Goal: Find specific page/section: Find specific page/section

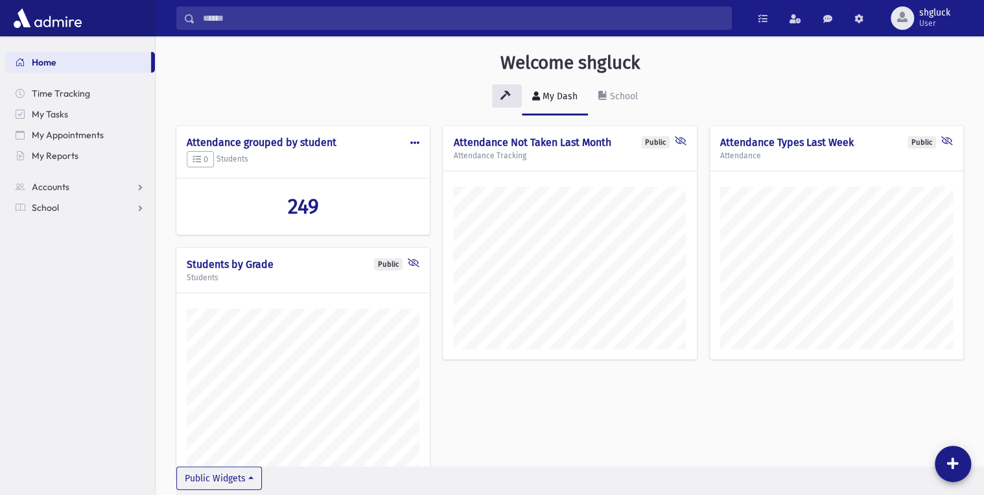
scroll to position [512, 828]
click at [41, 204] on span "School" at bounding box center [45, 208] width 27 height 12
click at [54, 227] on span "Students" at bounding box center [57, 228] width 36 height 12
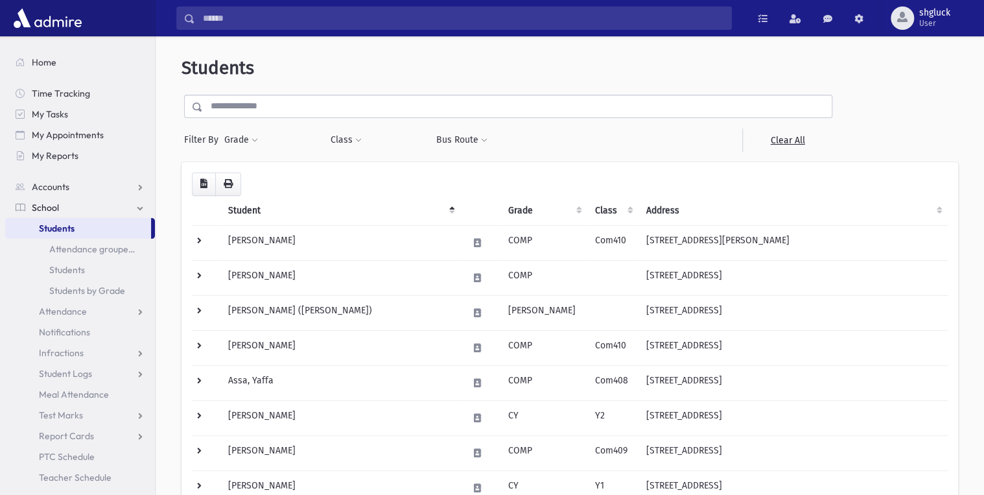
click at [75, 231] on span "Students" at bounding box center [57, 228] width 36 height 12
click at [56, 212] on span "School" at bounding box center [45, 208] width 27 height 12
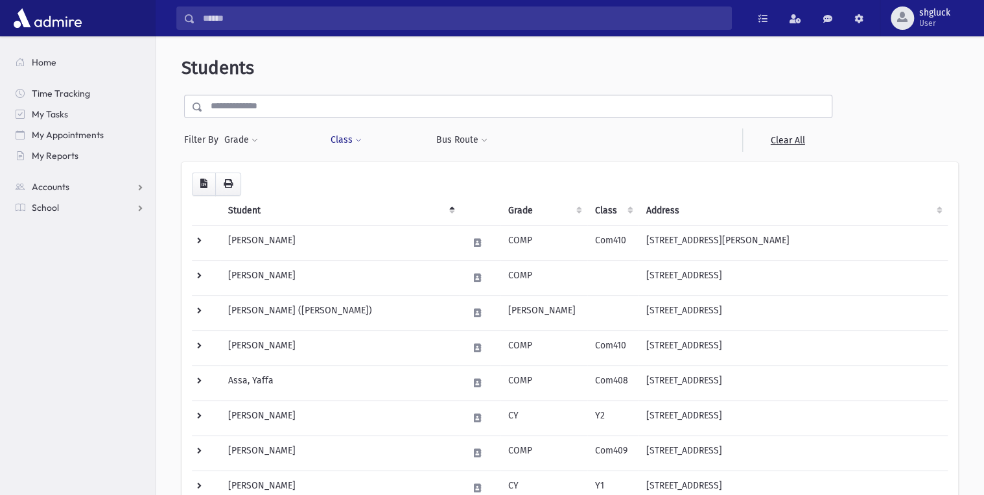
click at [343, 140] on button "Class" at bounding box center [345, 139] width 32 height 23
click at [348, 170] on input "search" at bounding box center [346, 175] width 7 height 14
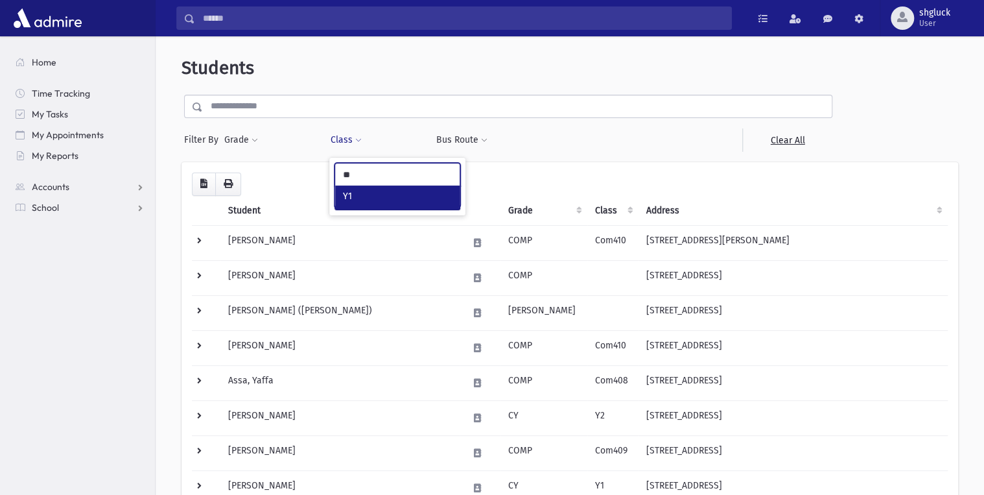
type input "**"
select select "*"
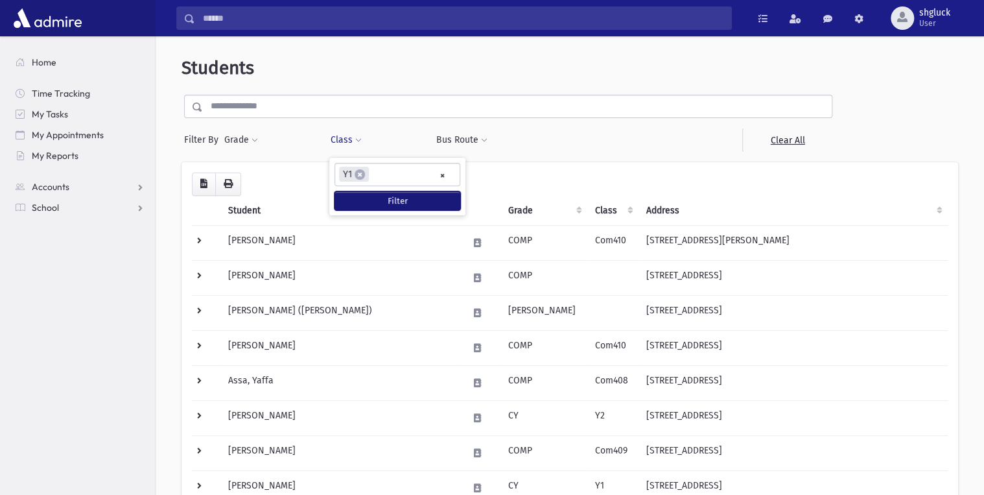
click at [405, 202] on button "Filter" at bounding box center [398, 200] width 126 height 19
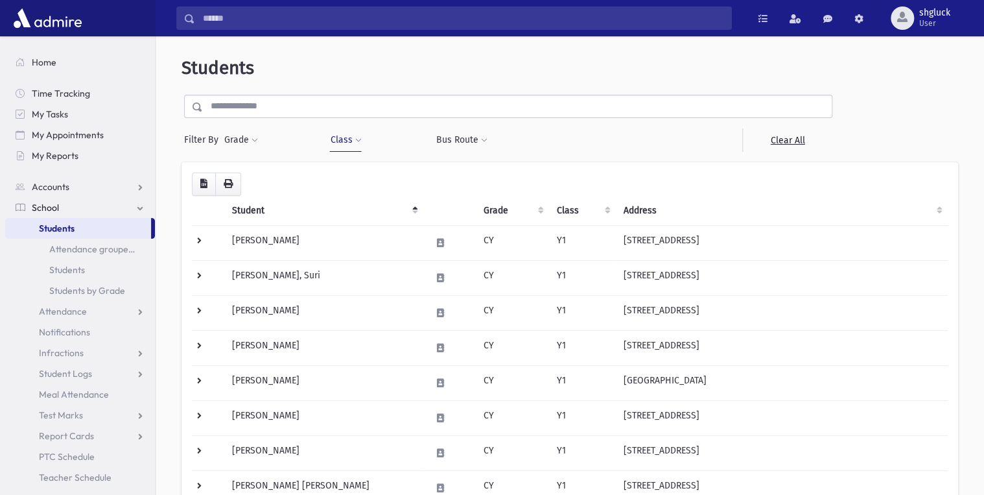
click at [356, 139] on span at bounding box center [358, 141] width 6 height 8
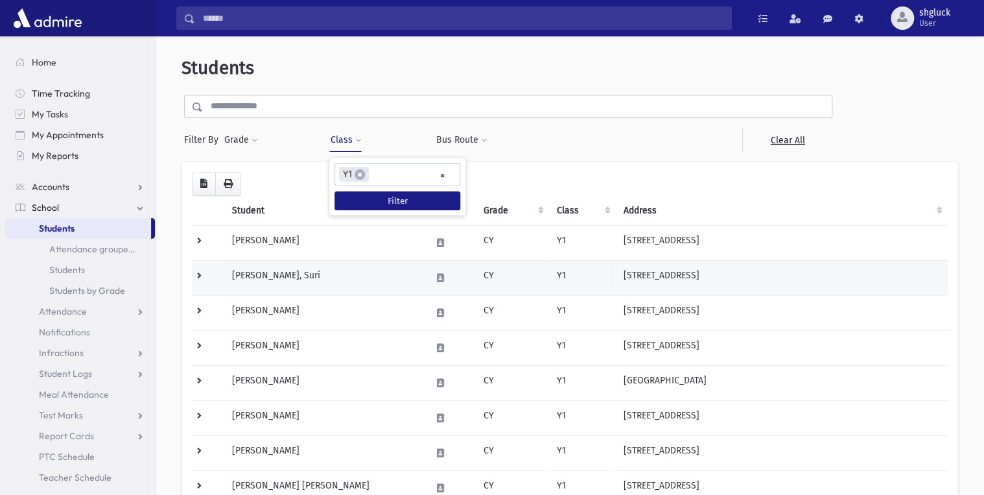
click at [349, 273] on td "[PERSON_NAME], Suri" at bounding box center [323, 277] width 198 height 35
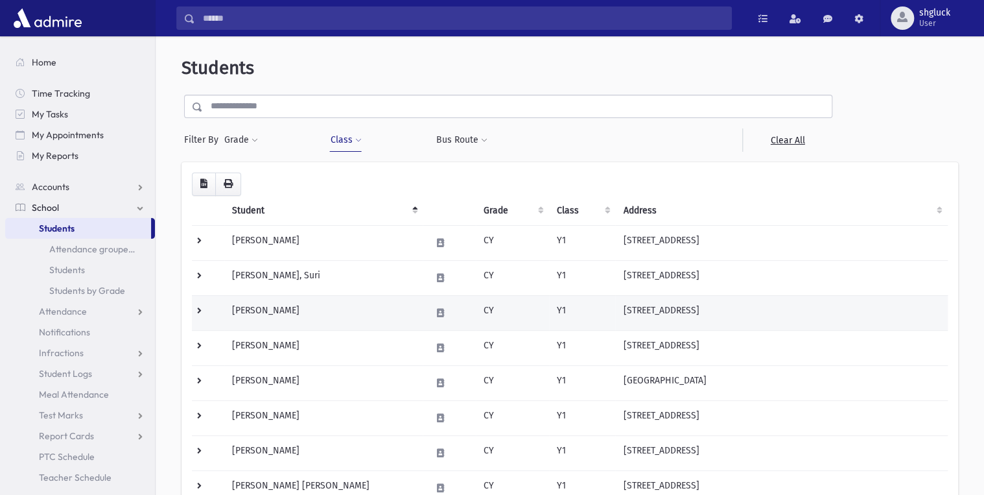
click at [350, 307] on td "[PERSON_NAME]" at bounding box center [323, 312] width 198 height 35
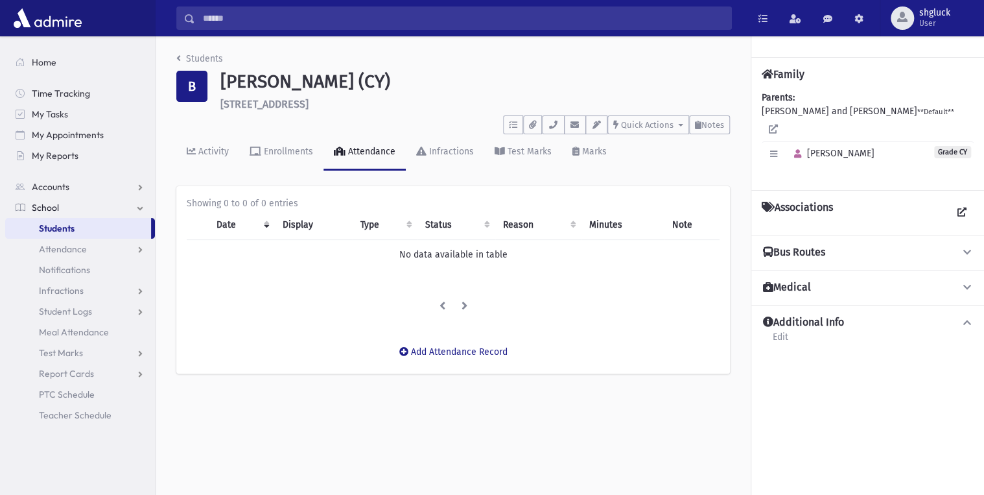
click at [60, 230] on span "Students" at bounding box center [57, 228] width 36 height 12
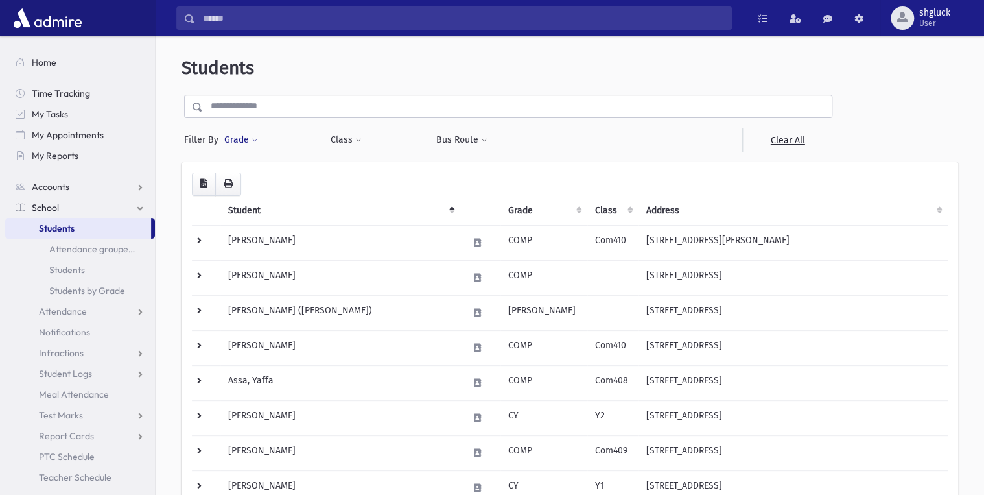
click at [252, 141] on span at bounding box center [255, 141] width 6 height 8
click at [261, 178] on ul at bounding box center [299, 175] width 135 height 19
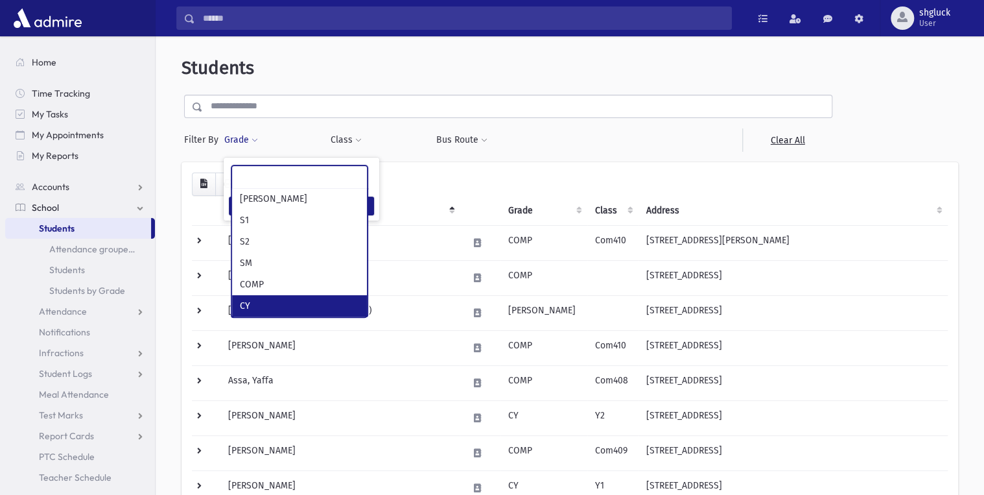
select select "*"
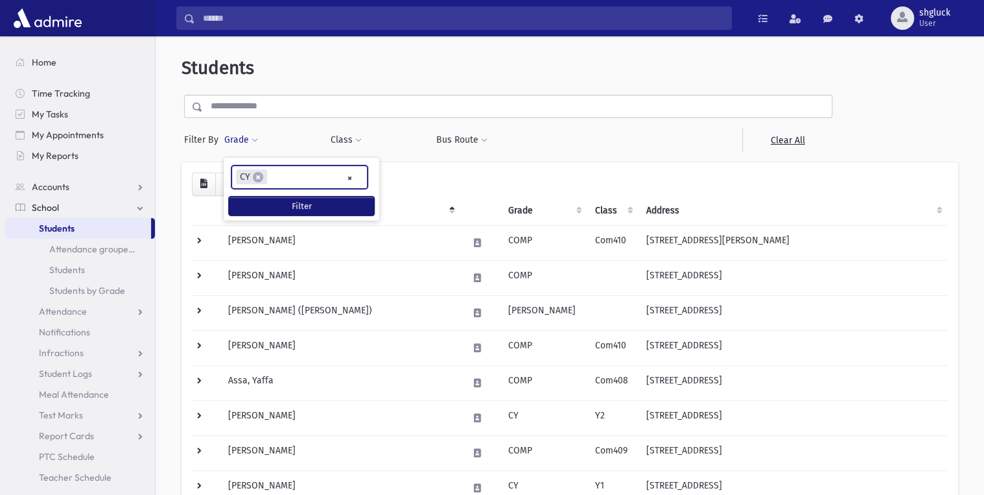
click at [327, 206] on button "Filter" at bounding box center [301, 205] width 145 height 19
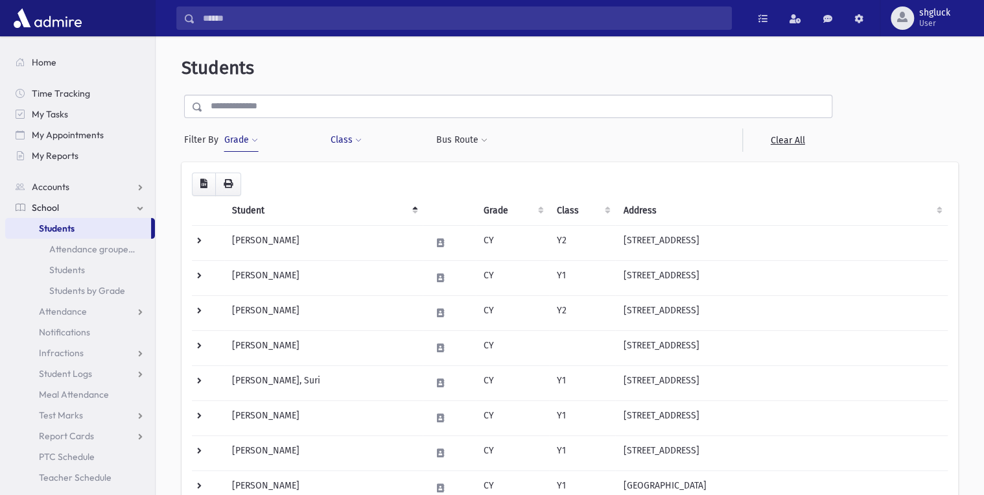
click at [359, 137] on span at bounding box center [358, 141] width 6 height 8
click at [361, 173] on ul at bounding box center [397, 172] width 124 height 19
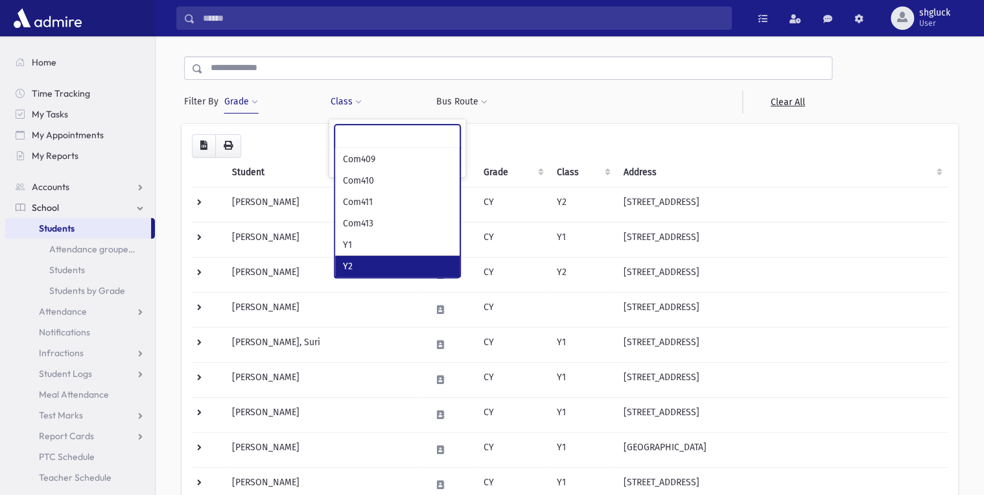
scroll to position [104, 0]
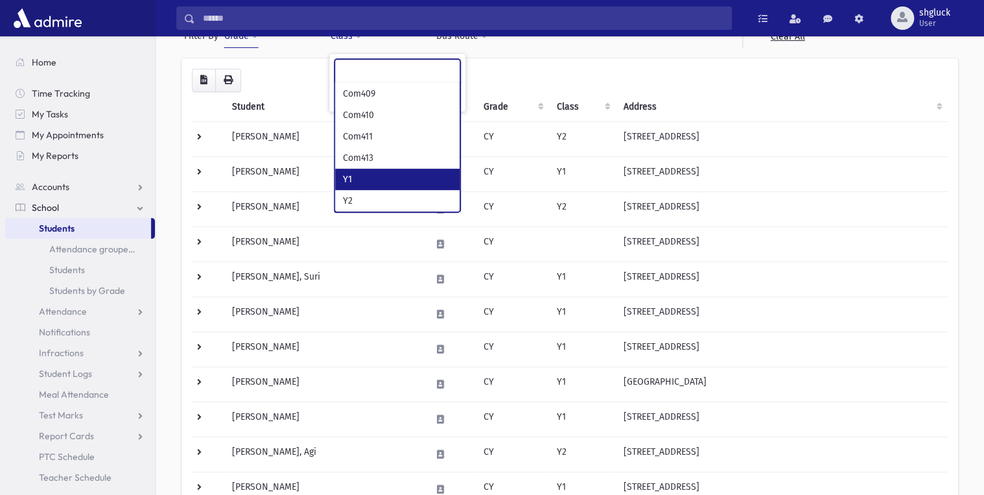
select select "*"
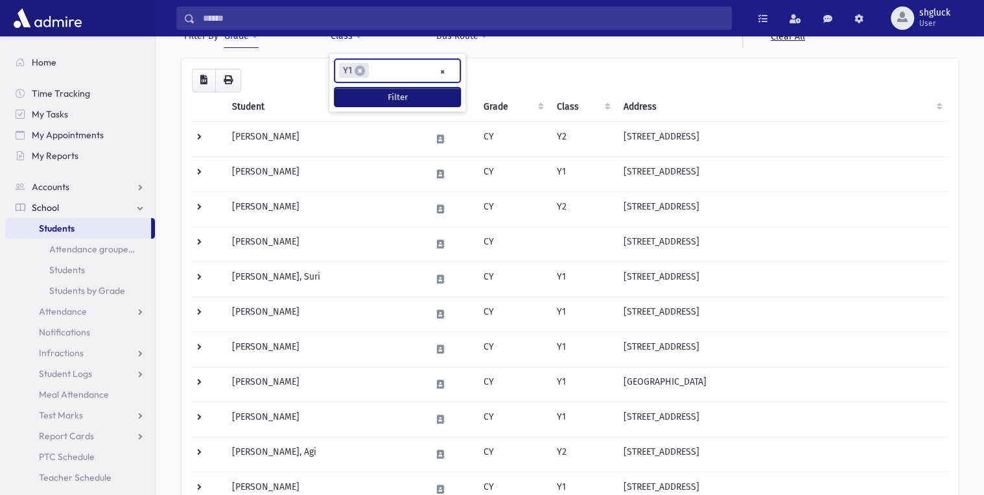
click at [395, 94] on button "Filter" at bounding box center [398, 97] width 126 height 19
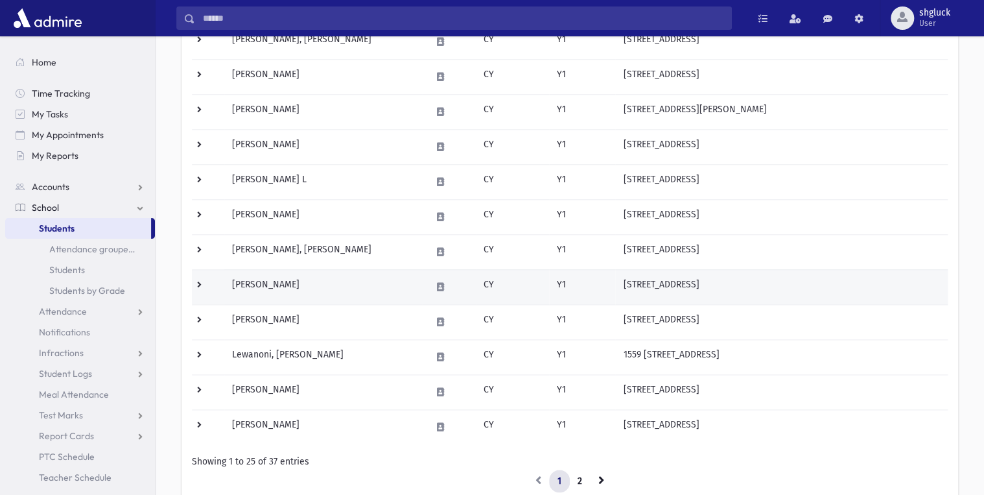
scroll to position [674, 0]
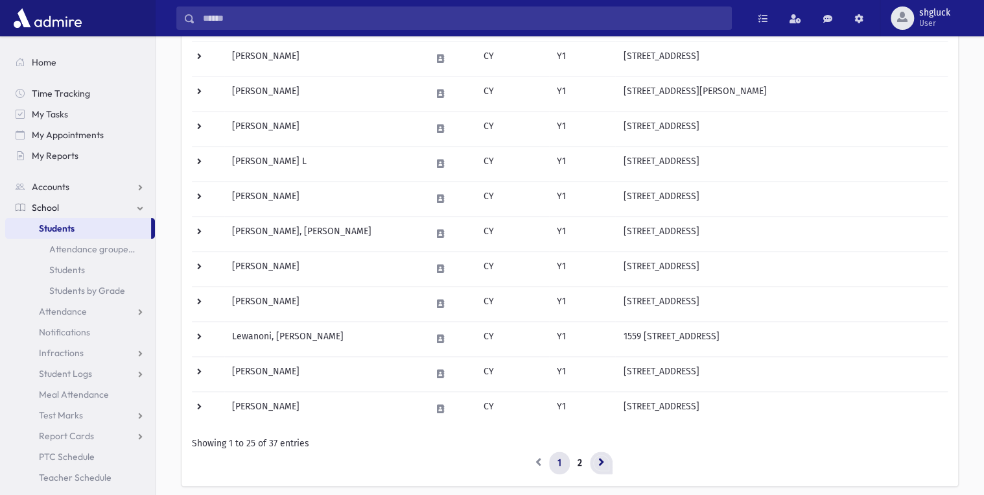
click at [601, 462] on icon at bounding box center [601, 461] width 6 height 9
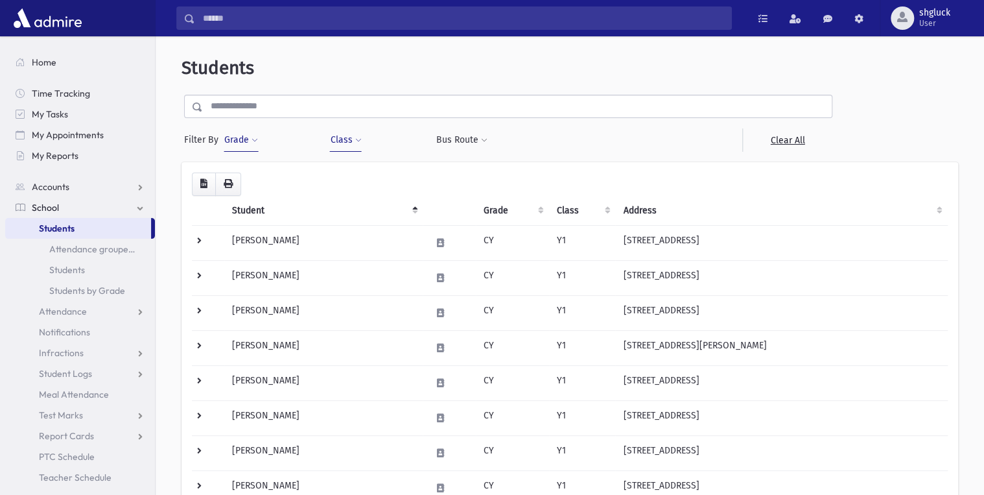
click at [360, 138] on span at bounding box center [358, 141] width 6 height 8
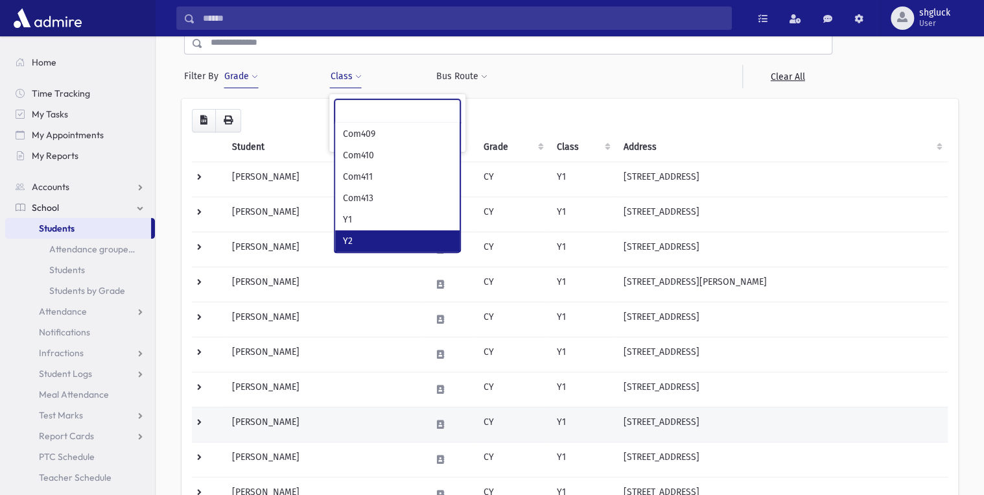
scroll to position [207, 0]
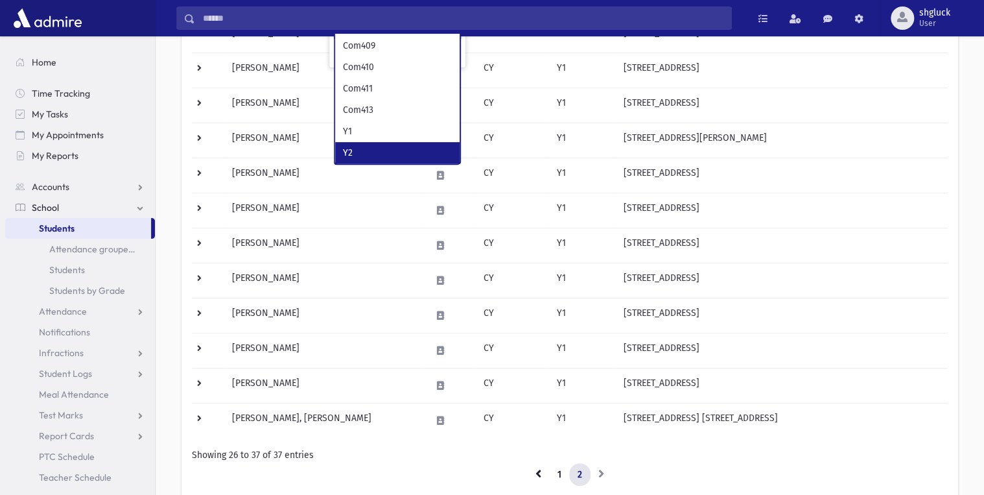
select select "*"
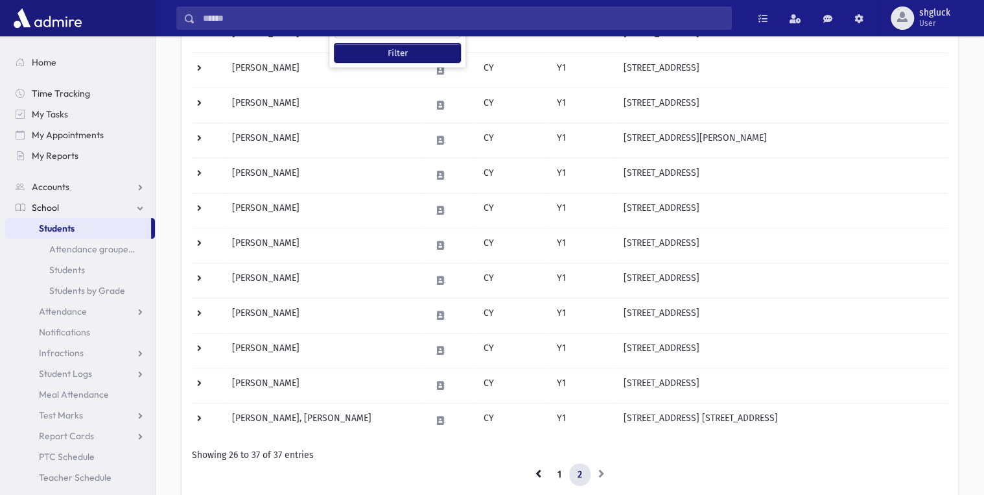
click at [402, 52] on button "Filter" at bounding box center [398, 52] width 126 height 19
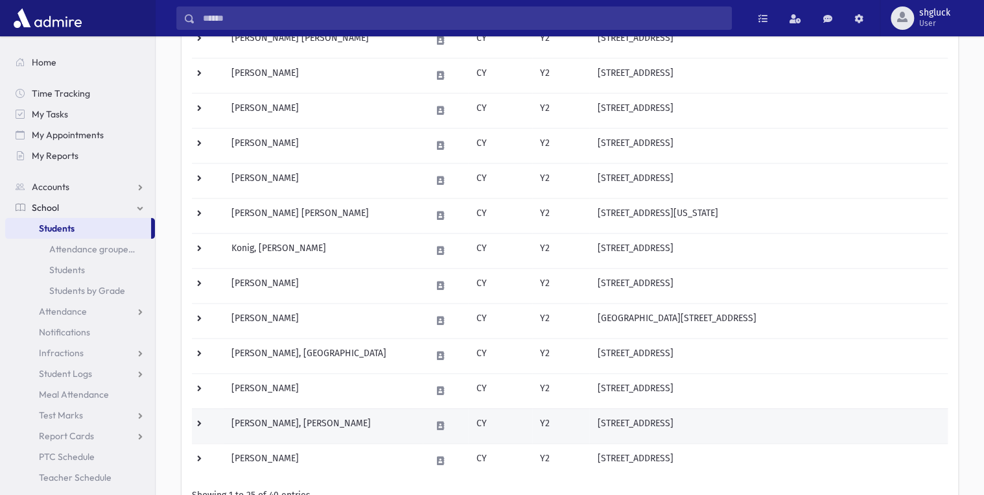
scroll to position [674, 0]
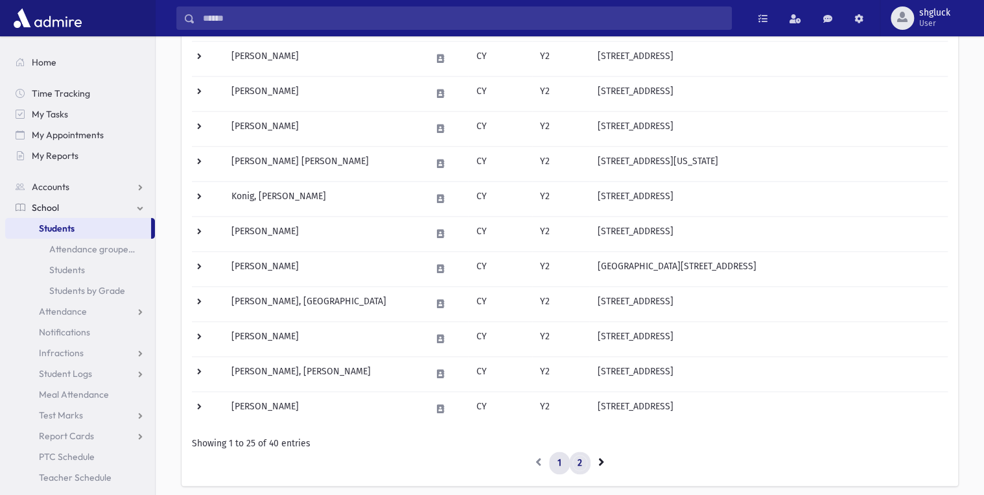
click at [578, 461] on link "2" at bounding box center [579, 462] width 21 height 23
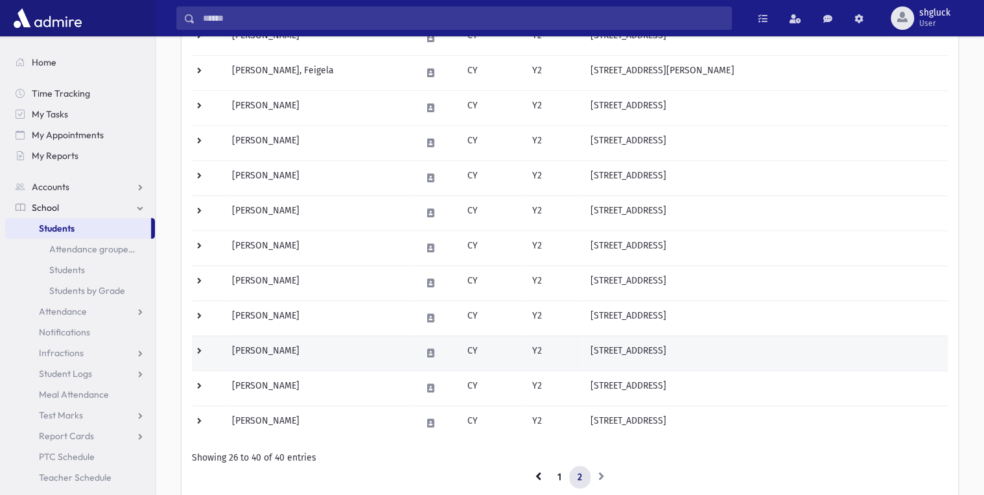
scroll to position [342, 0]
